Goal: Task Accomplishment & Management: Use online tool/utility

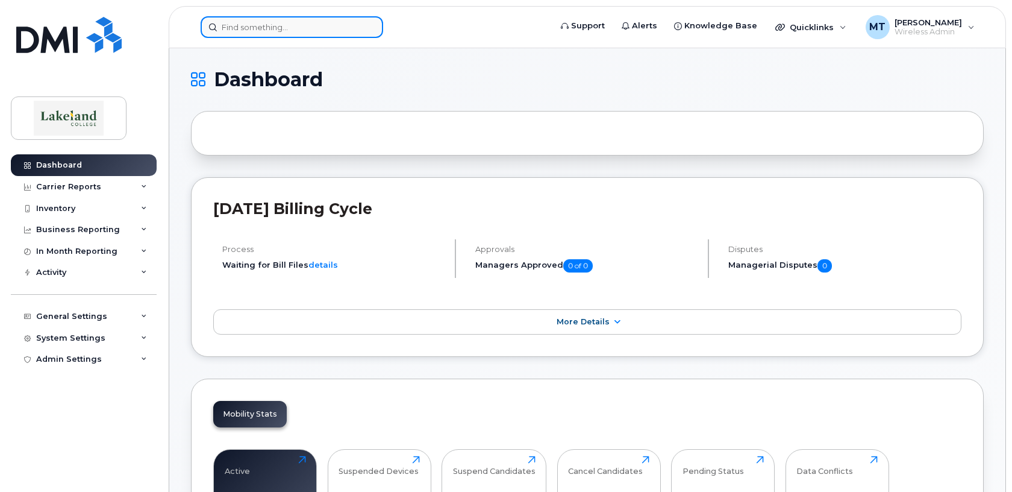
click at [270, 28] on input at bounding box center [292, 27] width 183 height 22
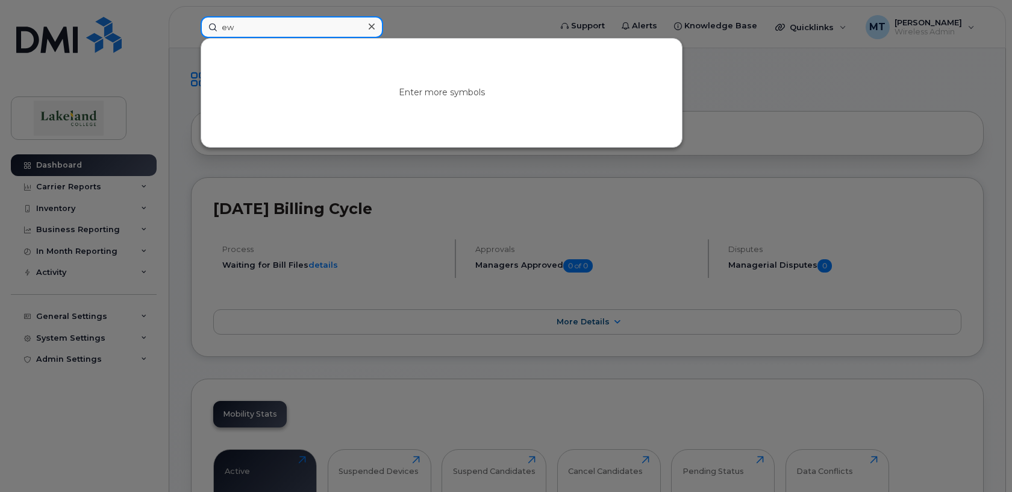
type input "e"
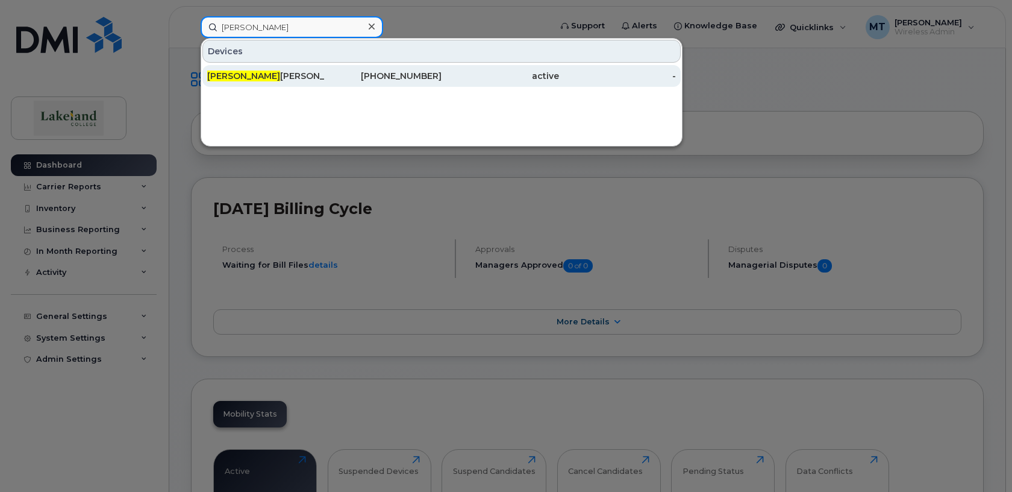
type input "erica"
drag, startPoint x: 266, startPoint y: 75, endPoint x: 270, endPoint y: 80, distance: 6.5
click at [266, 75] on div "Erica Parker" at bounding box center [265, 76] width 117 height 12
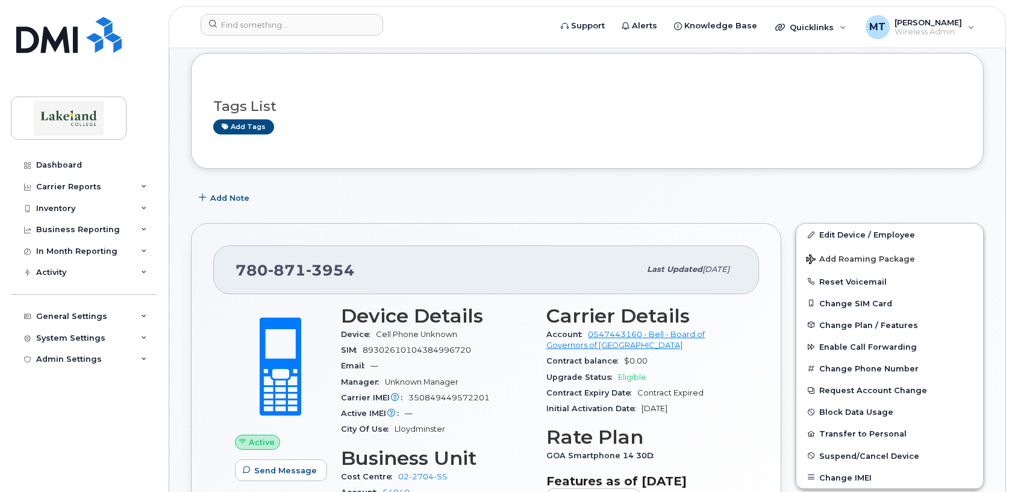
scroll to position [121, 0]
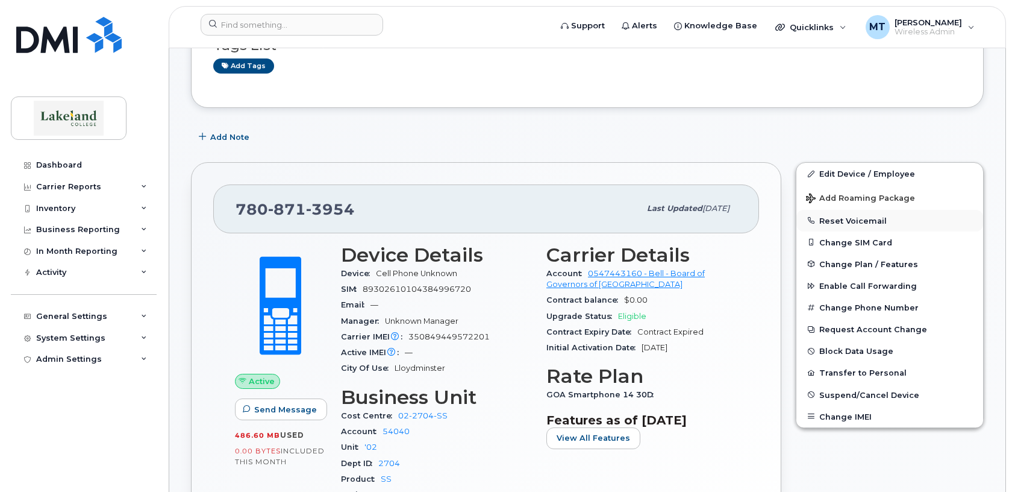
click at [852, 219] on button "Reset Voicemail" at bounding box center [890, 221] width 187 height 22
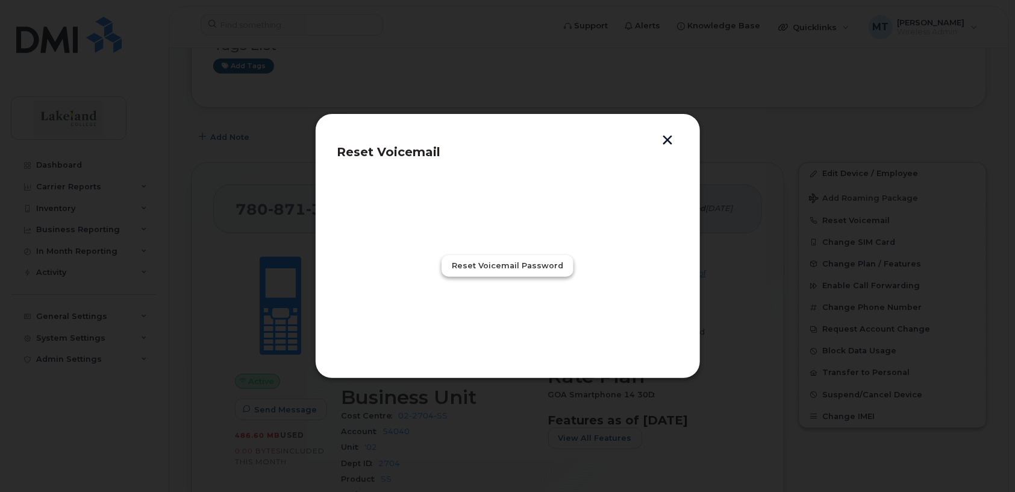
click at [503, 268] on span "Reset Voicemail Password" at bounding box center [507, 265] width 111 height 11
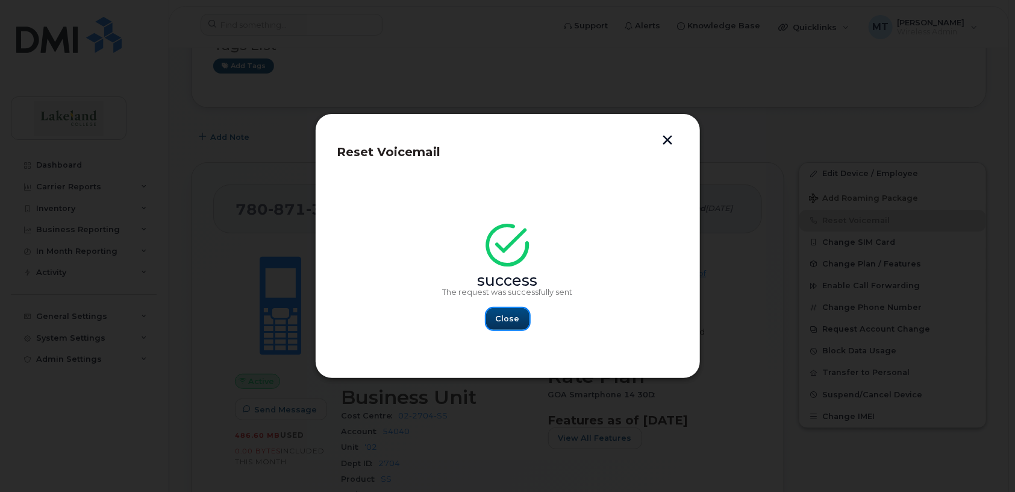
click at [506, 314] on span "Close" at bounding box center [508, 318] width 24 height 11
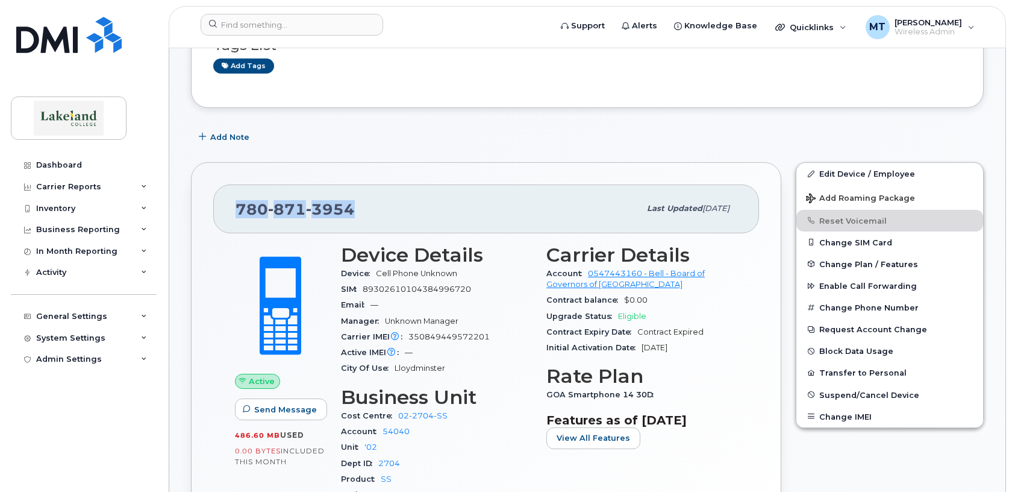
drag, startPoint x: 362, startPoint y: 209, endPoint x: 240, endPoint y: 204, distance: 121.8
click at [240, 204] on div "[PHONE_NUMBER]" at bounding box center [438, 208] width 404 height 25
copy span "[PHONE_NUMBER]"
click at [108, 453] on div "Dashboard Carrier Reports Monthly Billing Data Daily Data Pooling Data Behavior…" at bounding box center [85, 313] width 149 height 319
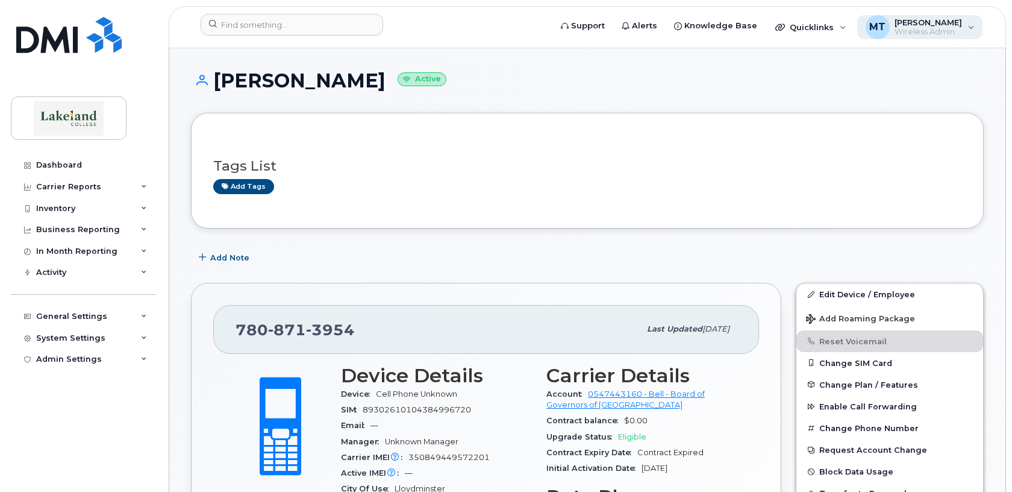
click at [903, 25] on span "[PERSON_NAME]" at bounding box center [928, 22] width 67 height 10
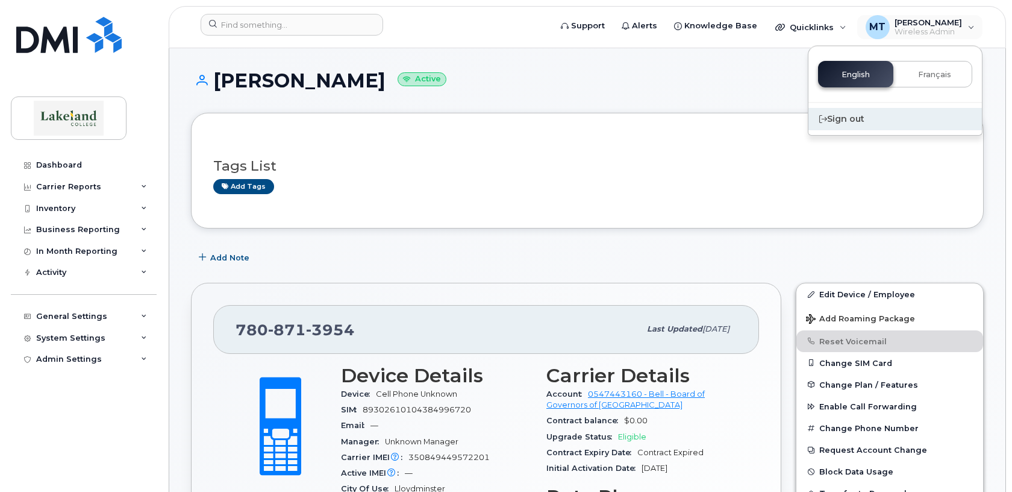
click at [851, 121] on div "Sign out" at bounding box center [896, 119] width 174 height 22
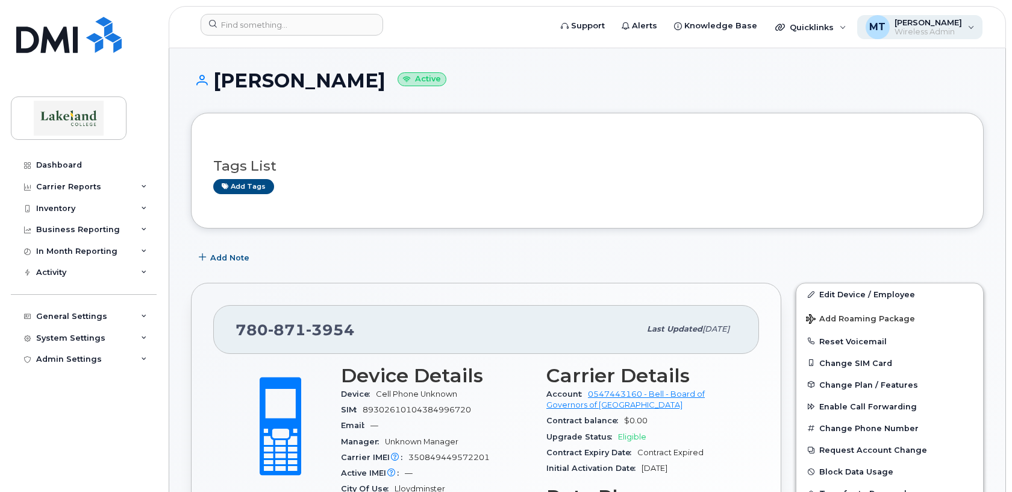
click at [921, 31] on span "Wireless Admin" at bounding box center [928, 32] width 67 height 10
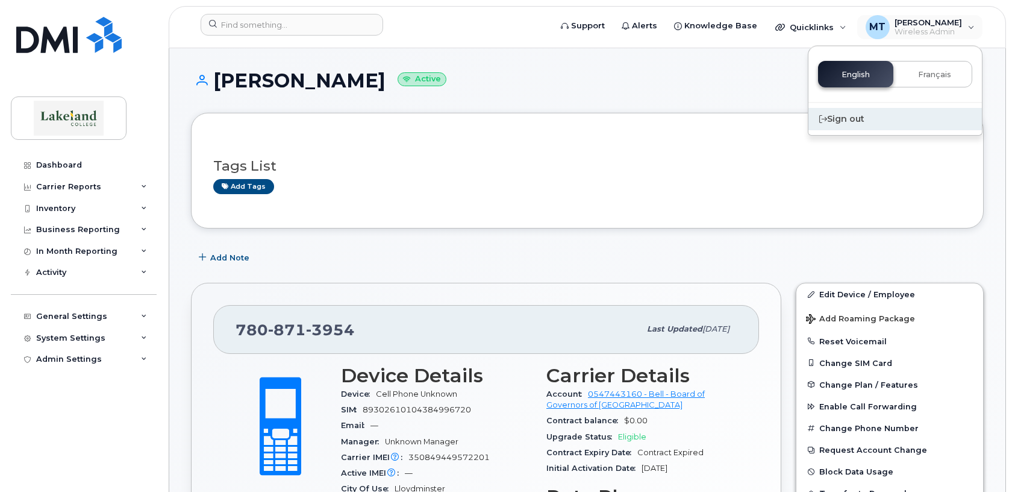
click at [845, 119] on div "Sign out" at bounding box center [896, 119] width 174 height 22
